Goal: Task Accomplishment & Management: Manage account settings

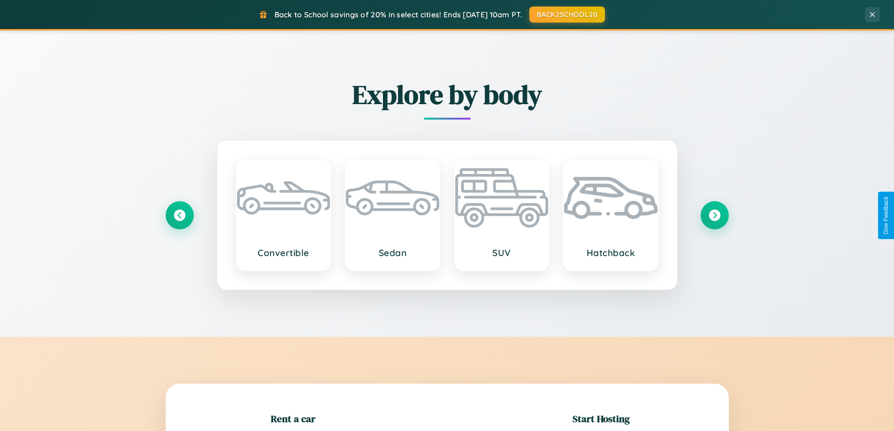
scroll to position [203, 0]
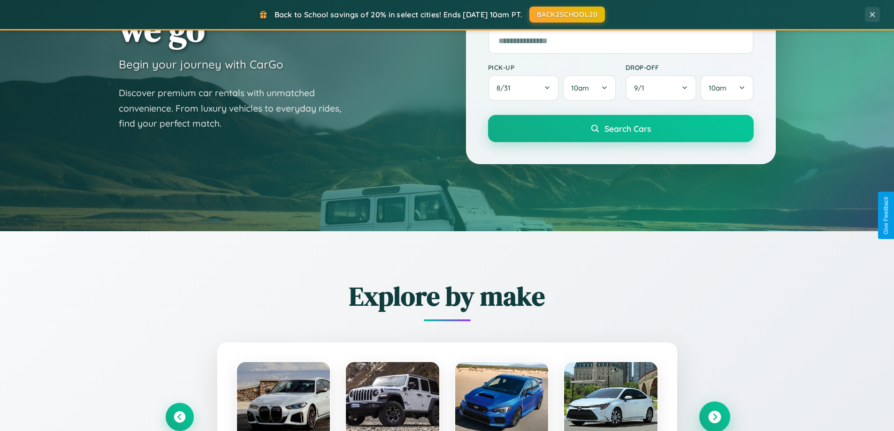
click at [714, 417] on icon at bounding box center [714, 417] width 13 height 13
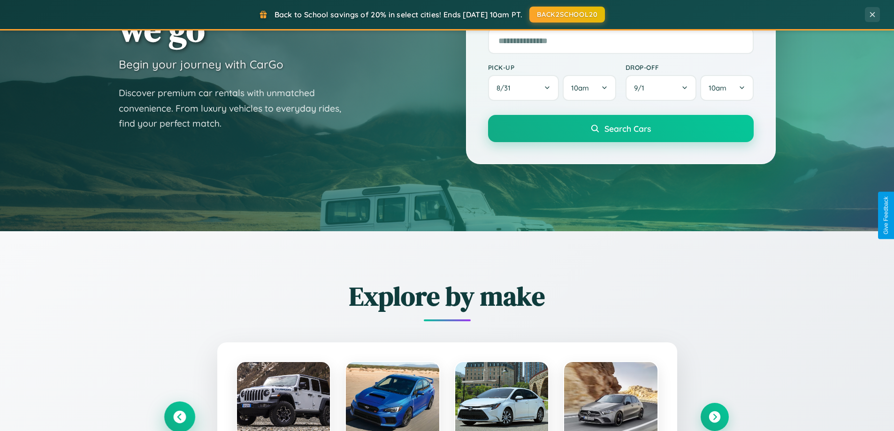
click at [179, 417] on icon at bounding box center [179, 417] width 13 height 13
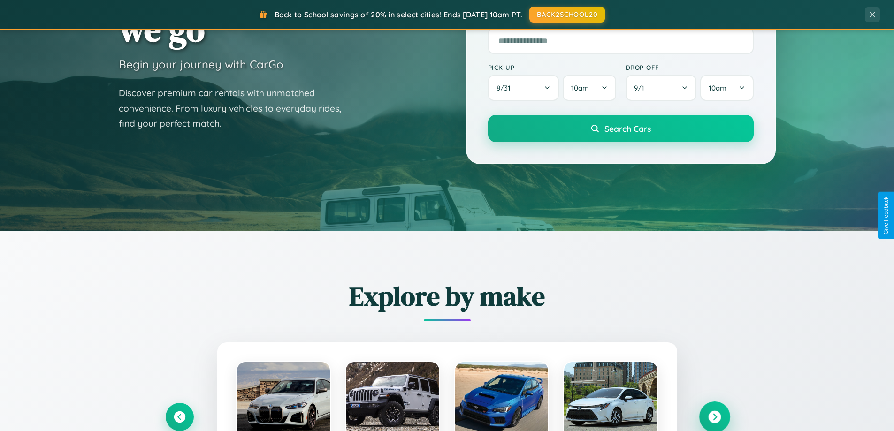
click at [714, 417] on icon at bounding box center [714, 417] width 13 height 13
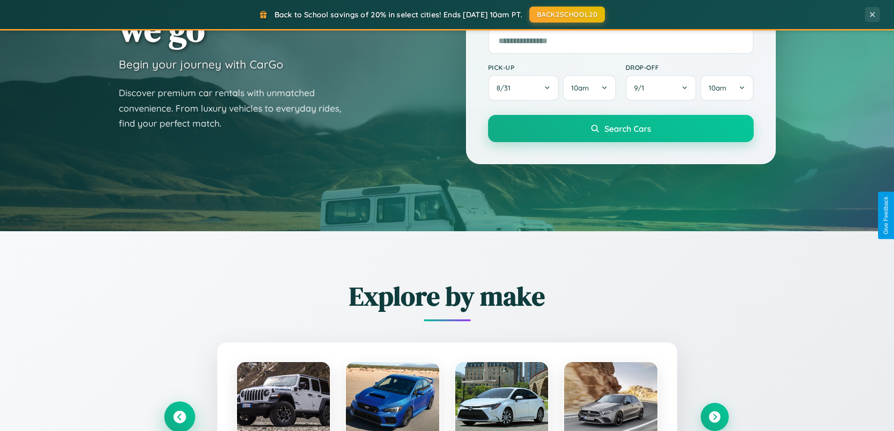
click at [179, 417] on icon at bounding box center [179, 417] width 13 height 13
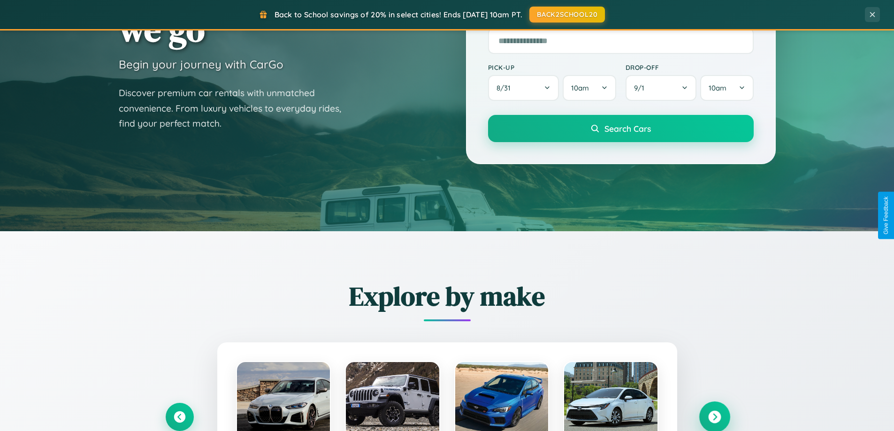
click at [714, 417] on icon at bounding box center [714, 417] width 13 height 13
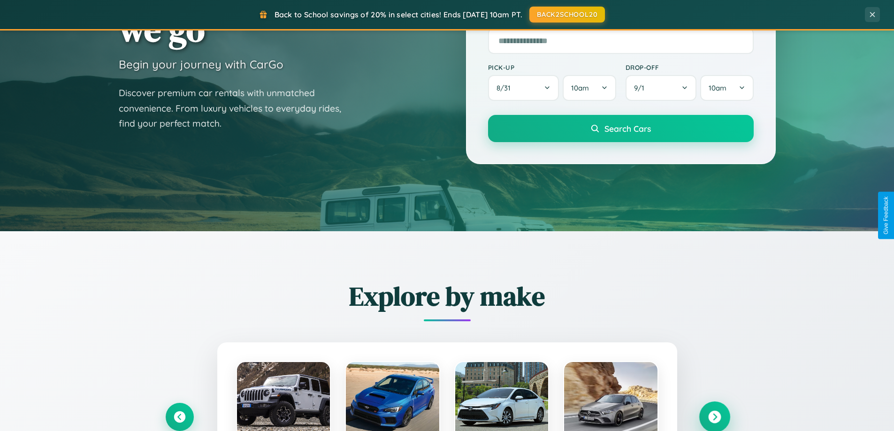
scroll to position [0, 0]
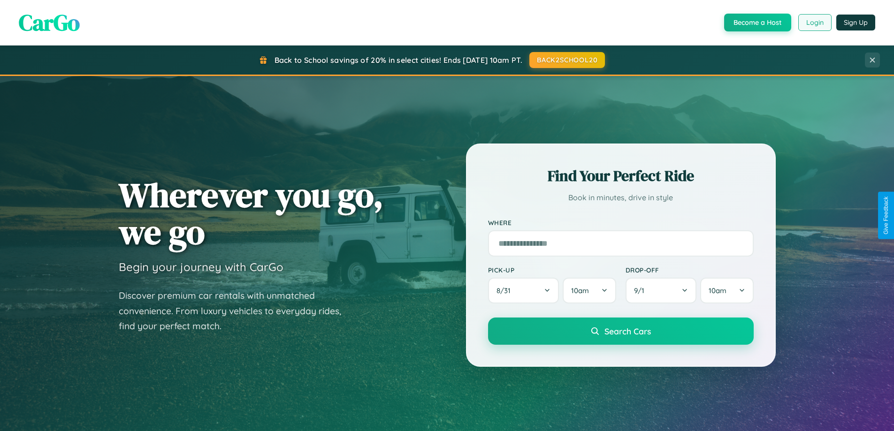
click at [814, 23] on button "Login" at bounding box center [814, 22] width 33 height 17
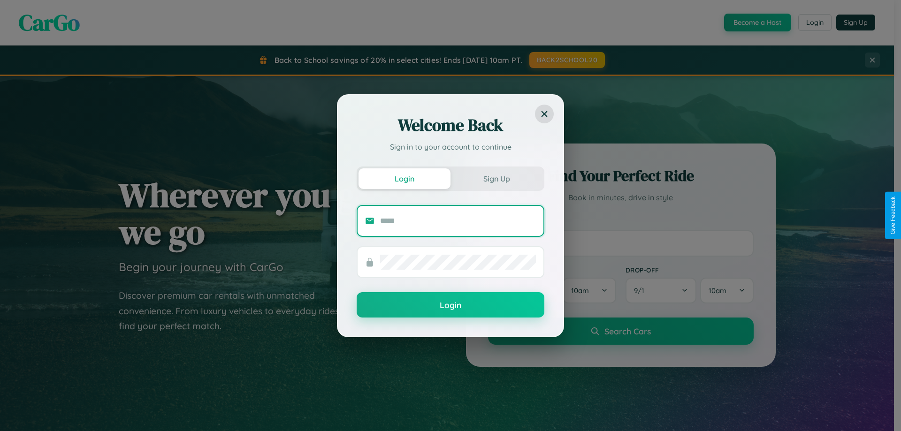
click at [458, 221] on input "text" at bounding box center [458, 221] width 156 height 15
type input "**********"
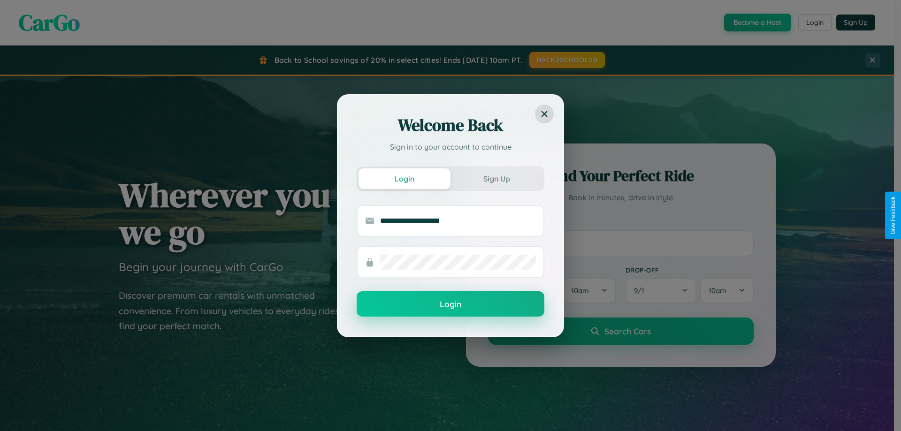
click at [450, 304] on button "Login" at bounding box center [451, 303] width 188 height 25
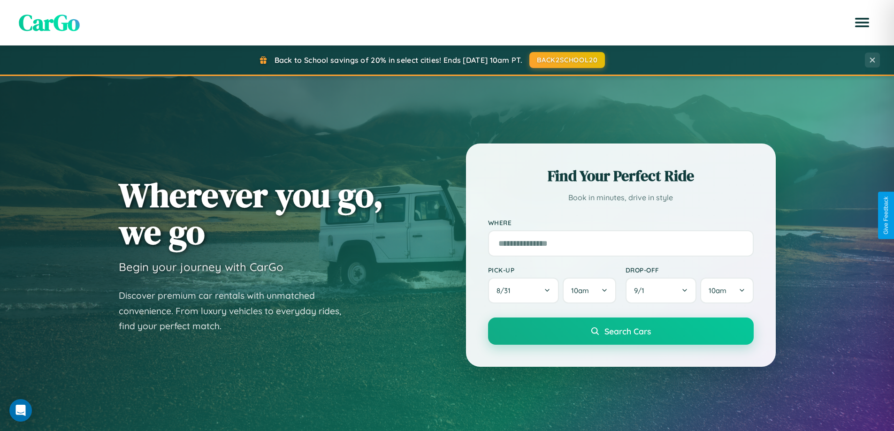
scroll to position [28, 0]
